Goal: Information Seeking & Learning: Learn about a topic

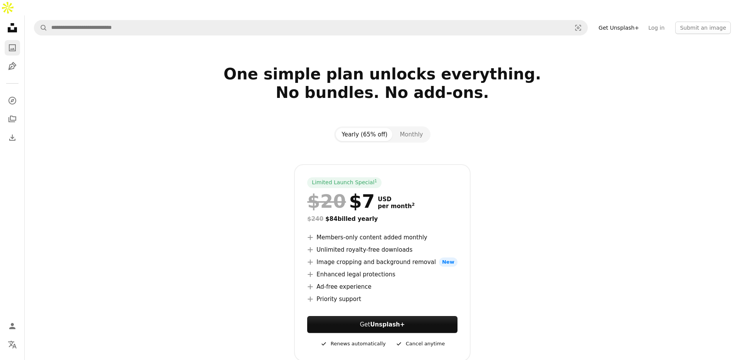
click at [13, 43] on icon "A photo" at bounding box center [12, 47] width 9 height 9
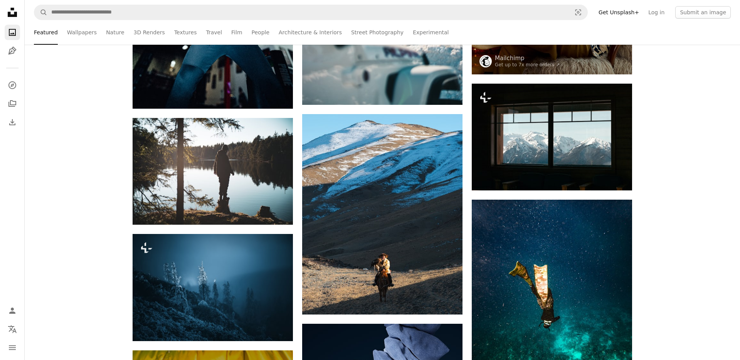
scroll to position [2986, 0]
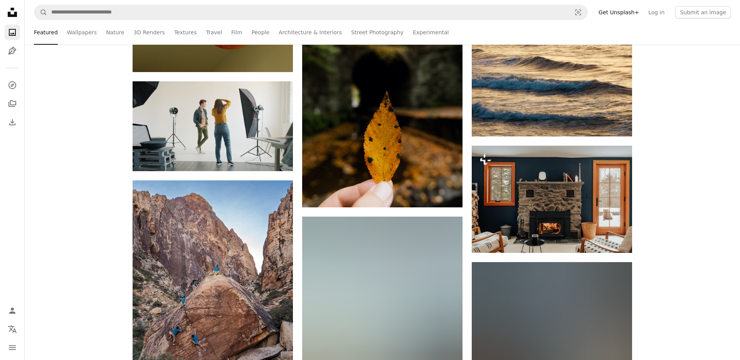
scroll to position [1791, 0]
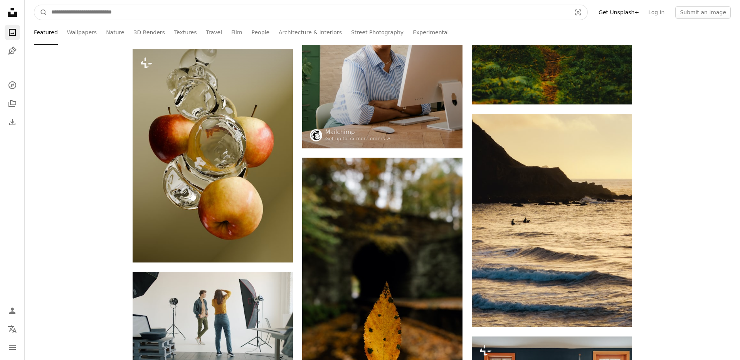
click at [116, 15] on input "Find visuals sitewide" at bounding box center [308, 12] width 522 height 15
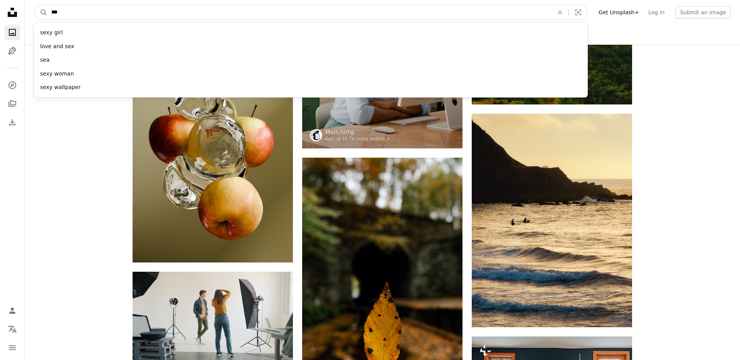
type input "***"
click button "A magnifying glass" at bounding box center [40, 12] width 13 height 15
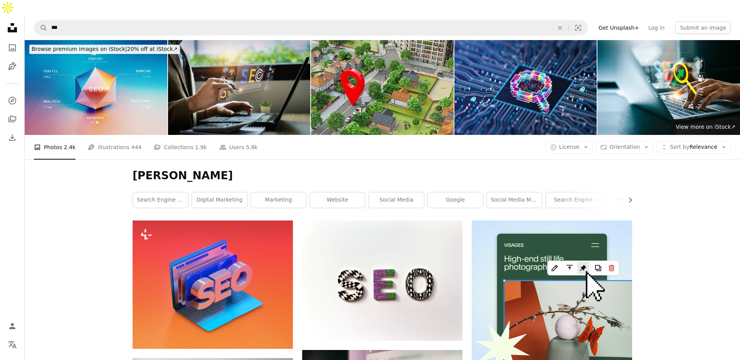
click at [282, 169] on h1 "[PERSON_NAME]" at bounding box center [383, 176] width 500 height 14
click at [284, 169] on h1 "[PERSON_NAME]" at bounding box center [383, 176] width 500 height 14
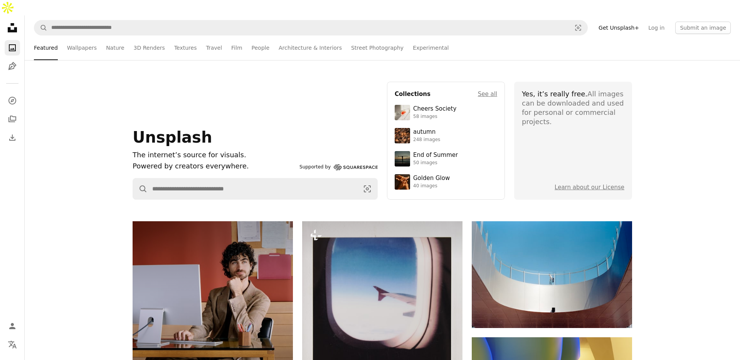
scroll to position [1790, 0]
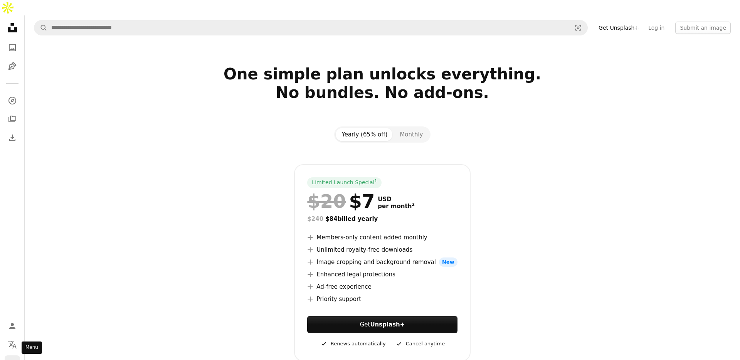
click at [13, 360] on icon "Menu" at bounding box center [12, 363] width 7 height 5
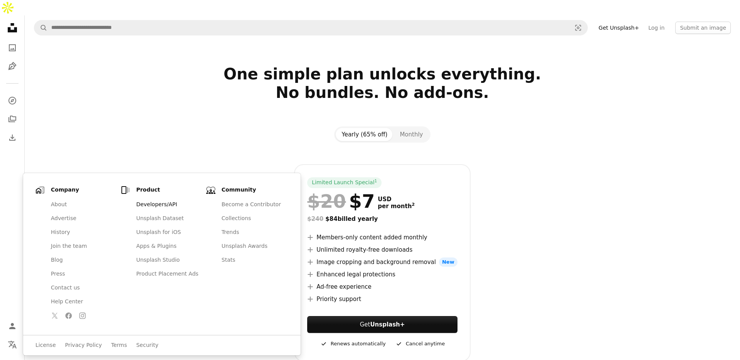
click at [147, 204] on link "Developers/API" at bounding box center [166, 205] width 71 height 14
